Goal: Obtain resource: Obtain resource

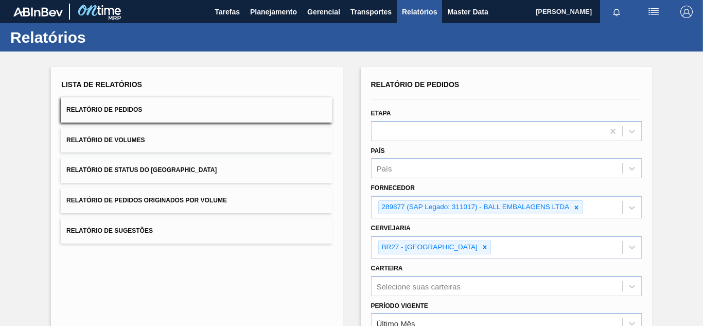
scroll to position [156, 0]
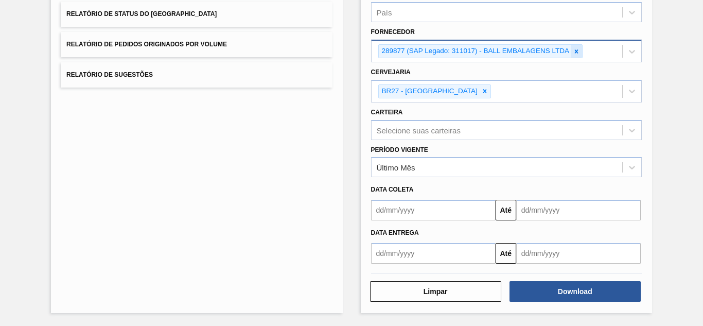
click at [575, 53] on icon at bounding box center [576, 51] width 7 height 7
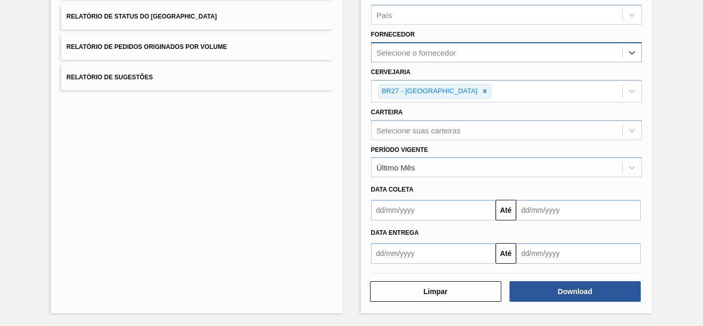
scroll to position [153, 0]
paste input "4600007397"
type input "4600007397"
drag, startPoint x: 434, startPoint y: 51, endPoint x: 321, endPoint y: 46, distance: 113.8
click at [322, 47] on div "Lista de Relatórios Relatório de Pedidos Relatório de Volumes Relatório de Stat…" at bounding box center [351, 112] width 703 height 428
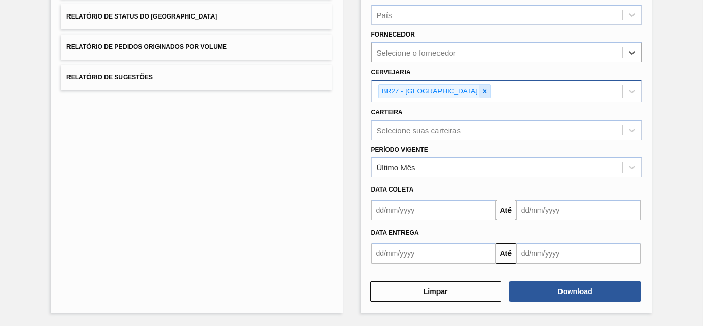
click at [481, 88] on icon at bounding box center [484, 90] width 7 height 7
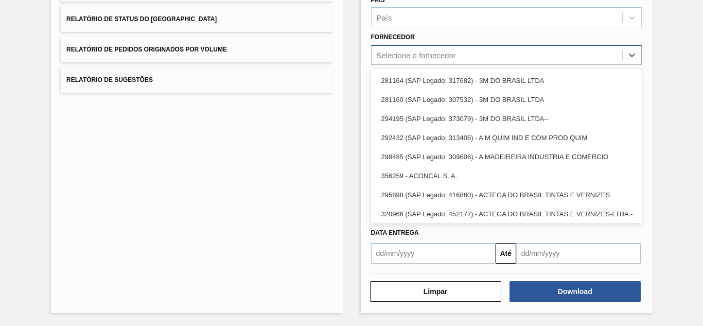
drag, startPoint x: 423, startPoint y: 51, endPoint x: 418, endPoint y: 52, distance: 5.2
click at [423, 51] on div "Selecione o fornecedor" at bounding box center [416, 55] width 79 height 9
paste input "4600007397"
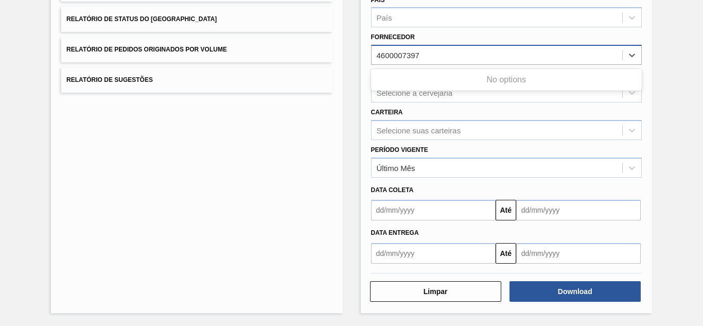
type input "4600007397"
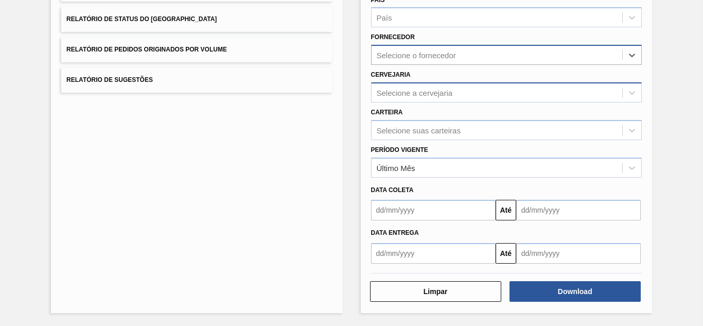
paste input "280304"
type input "280304"
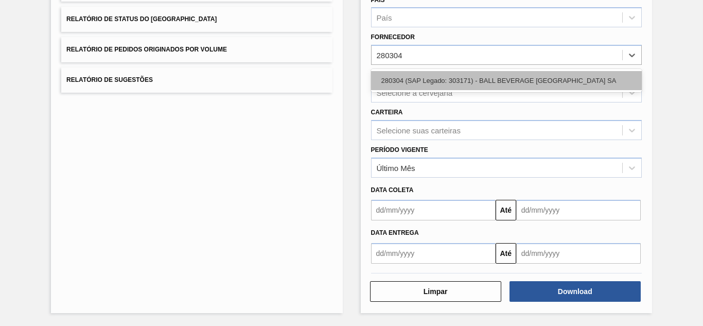
click at [414, 85] on div "280304 (SAP Legado: 303171) - BALL BEVERAGE [GEOGRAPHIC_DATA] SA" at bounding box center [506, 80] width 271 height 19
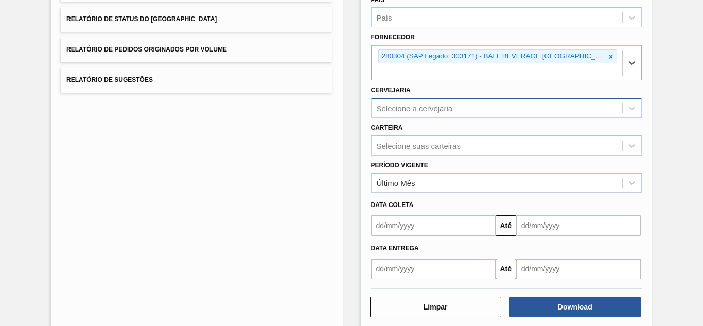
click at [414, 105] on div "Selecione a cervejaria" at bounding box center [415, 107] width 76 height 9
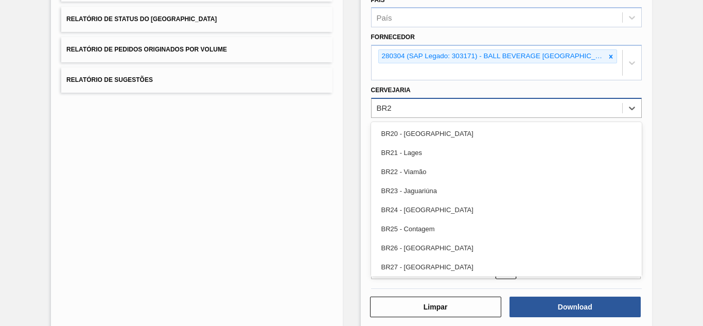
type input "BR23"
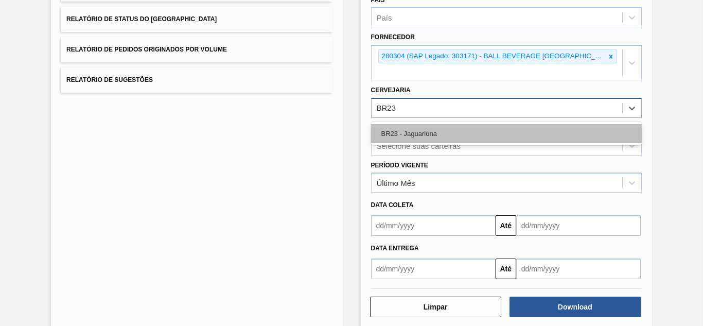
click at [409, 125] on div "BR23 - Jaguariúna" at bounding box center [506, 133] width 271 height 19
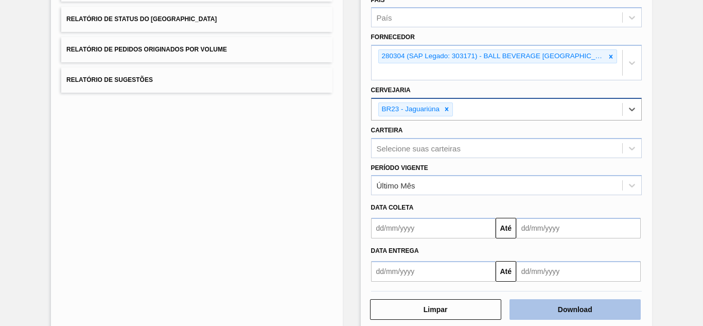
click at [549, 310] on button "Download" at bounding box center [574, 309] width 131 height 21
